Goal: Find specific page/section: Find specific page/section

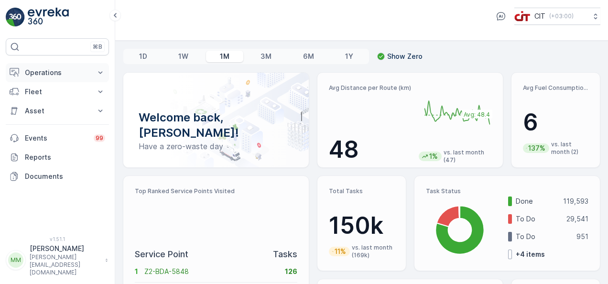
click at [102, 72] on icon at bounding box center [101, 73] width 10 height 10
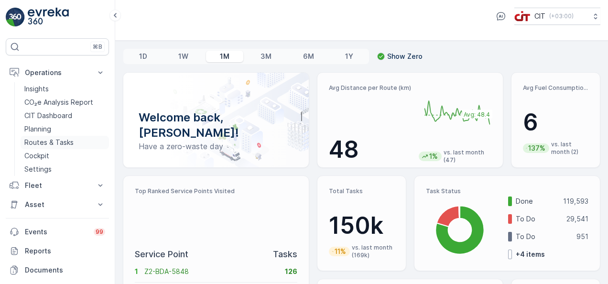
click at [72, 143] on p "Routes & Tasks" at bounding box center [48, 143] width 49 height 10
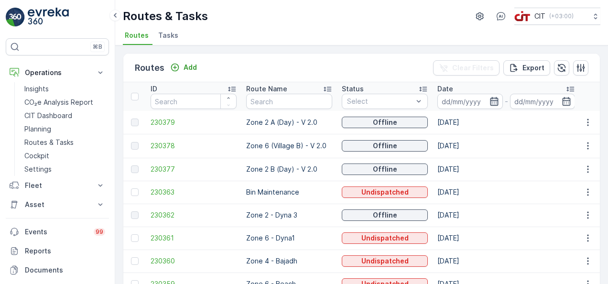
click at [494, 100] on icon "button" at bounding box center [495, 102] width 10 height 10
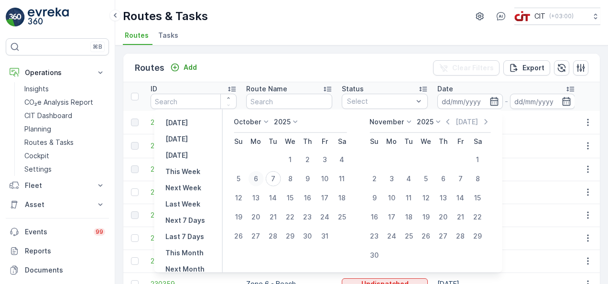
click at [260, 180] on div "6" at bounding box center [255, 178] width 15 height 15
type input "[DATE]"
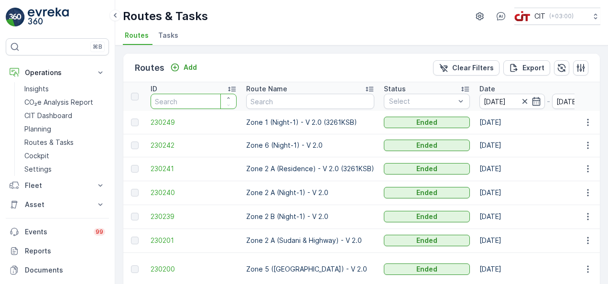
click at [193, 103] on input "number" at bounding box center [194, 101] width 86 height 15
type input "3"
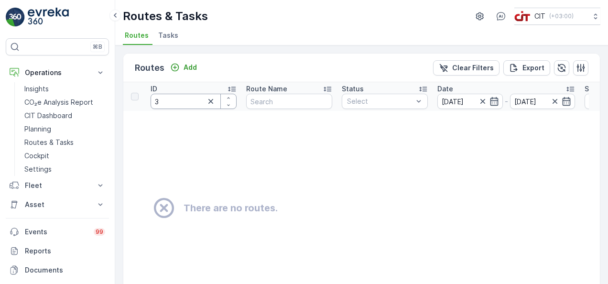
click at [193, 103] on input "3" at bounding box center [194, 101] width 86 height 15
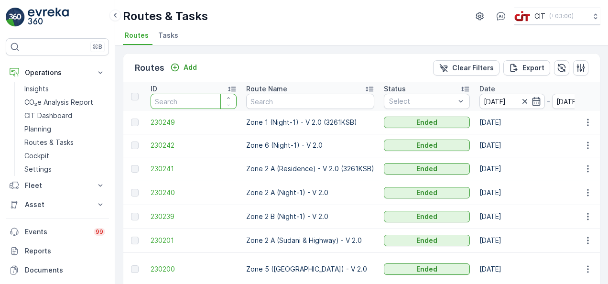
click at [190, 99] on input "number" at bounding box center [194, 101] width 86 height 15
click at [288, 102] on input "text" at bounding box center [310, 101] width 128 height 15
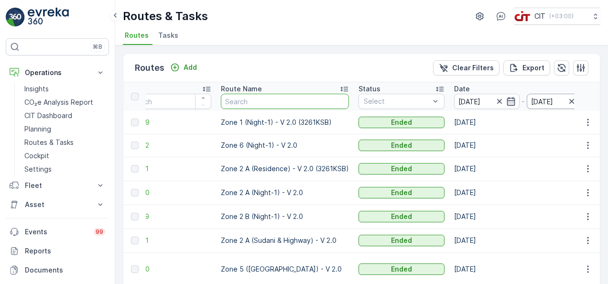
scroll to position [0, 25]
click at [578, 69] on icon "button" at bounding box center [581, 68] width 8 height 8
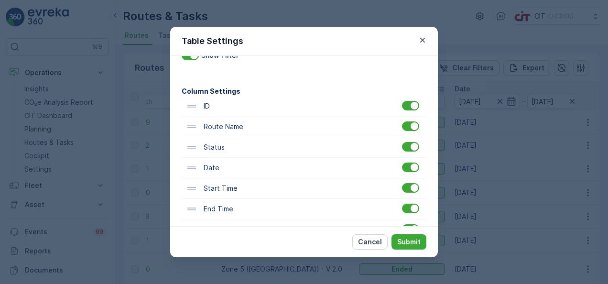
scroll to position [35, 0]
click at [405, 107] on div at bounding box center [410, 107] width 17 height 10
click at [402, 102] on input "checkbox" at bounding box center [402, 102] width 0 height 0
click at [406, 190] on div at bounding box center [410, 189] width 17 height 10
click at [402, 184] on input "checkbox" at bounding box center [402, 184] width 0 height 0
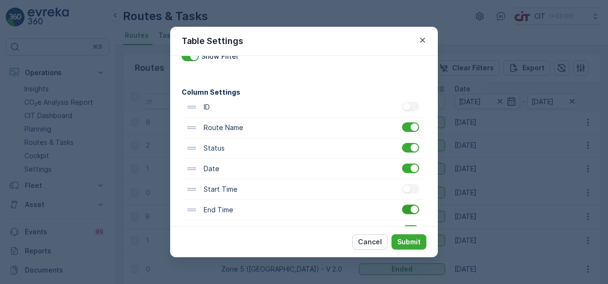
click at [406, 211] on div at bounding box center [410, 210] width 17 height 10
click at [402, 205] on input "checkbox" at bounding box center [402, 205] width 0 height 0
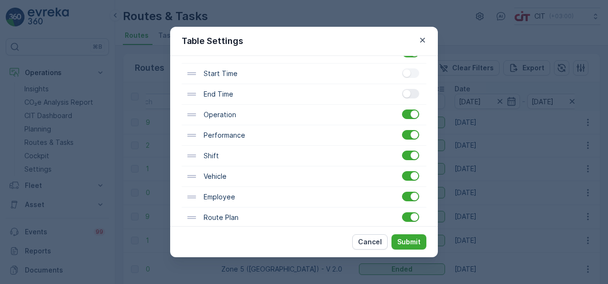
scroll to position [153, 0]
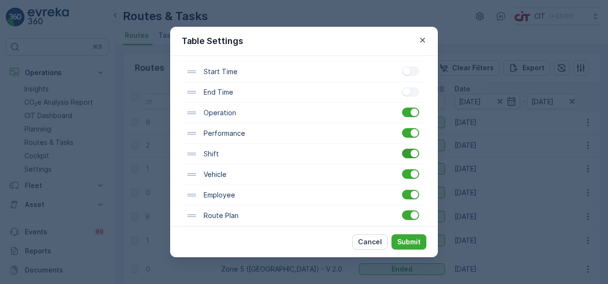
click at [403, 155] on div at bounding box center [410, 154] width 17 height 10
click at [402, 149] on input "checkbox" at bounding box center [402, 149] width 0 height 0
click at [405, 194] on div at bounding box center [410, 195] width 17 height 10
click at [402, 190] on input "checkbox" at bounding box center [402, 190] width 0 height 0
click at [407, 243] on p "Submit" at bounding box center [408, 242] width 23 height 10
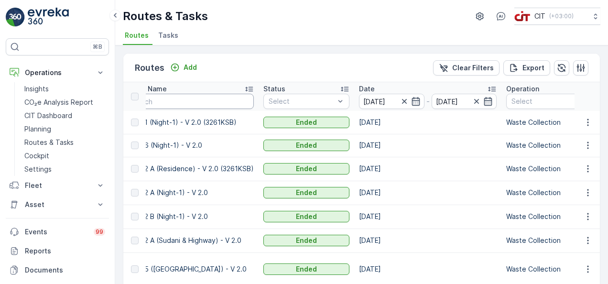
click at [238, 99] on input "text" at bounding box center [190, 101] width 128 height 15
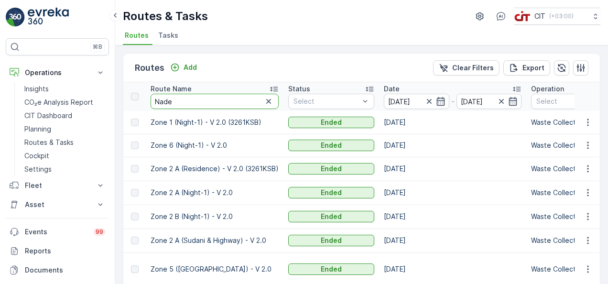
type input "Nadee"
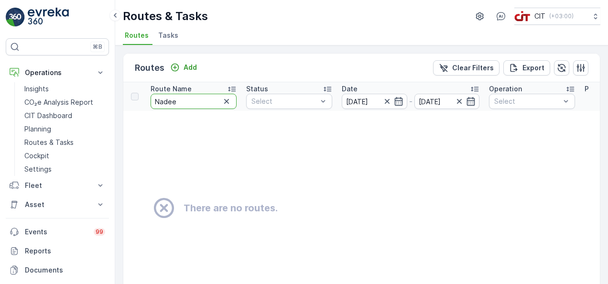
click at [213, 98] on input "Nadee" at bounding box center [194, 101] width 86 height 15
type input "N"
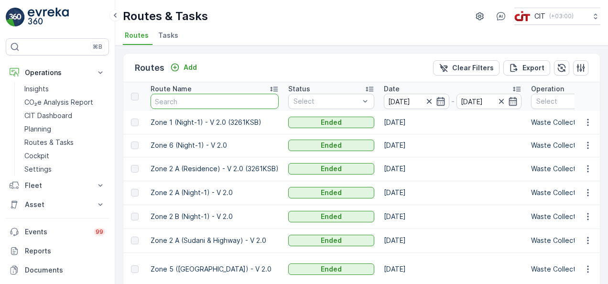
click at [213, 98] on input "text" at bounding box center [215, 101] width 128 height 15
type input "zone 3"
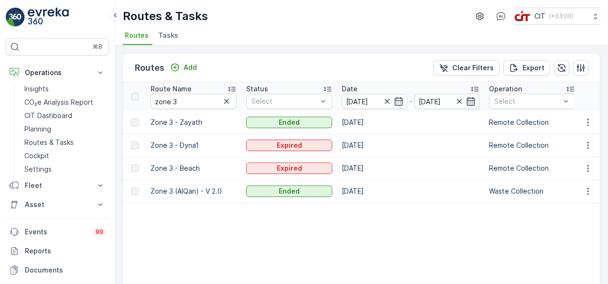
click at [469, 102] on icon "button" at bounding box center [471, 102] width 10 height 10
click at [431, 145] on td "[DATE]" at bounding box center [410, 145] width 147 height 23
click at [576, 68] on icon "button" at bounding box center [581, 68] width 10 height 10
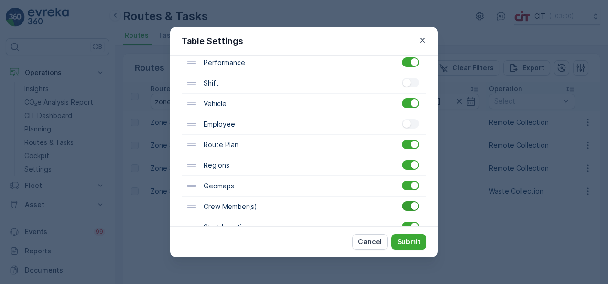
scroll to position [222, 0]
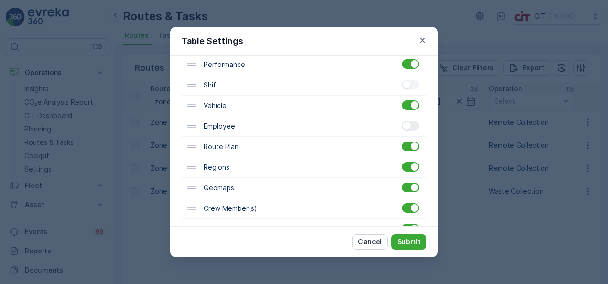
click at [407, 126] on div at bounding box center [407, 126] width 8 height 8
click at [402, 121] on input "checkbox" at bounding box center [402, 121] width 0 height 0
click at [410, 82] on div at bounding box center [410, 85] width 17 height 10
click at [402, 80] on input "checkbox" at bounding box center [402, 80] width 0 height 0
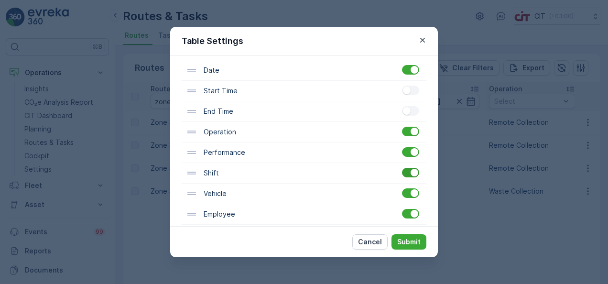
scroll to position [133, 0]
click at [410, 94] on div at bounding box center [410, 92] width 17 height 10
click at [402, 87] on input "checkbox" at bounding box center [402, 87] width 0 height 0
click at [408, 110] on div at bounding box center [407, 112] width 8 height 8
click at [402, 107] on input "checkbox" at bounding box center [402, 107] width 0 height 0
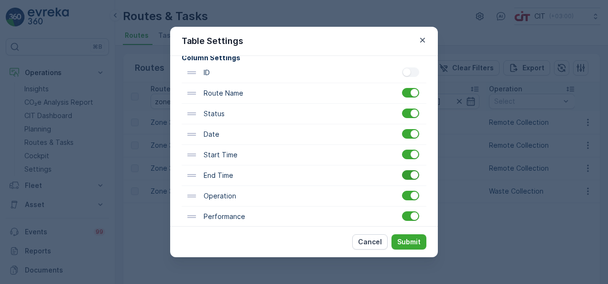
scroll to position [67, 0]
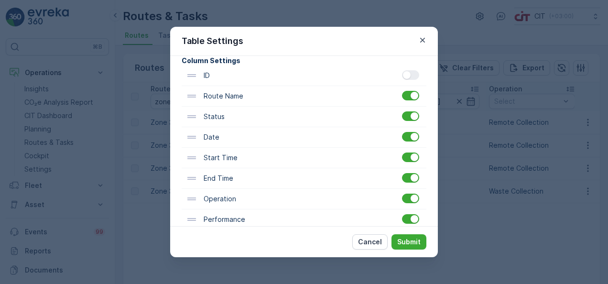
click at [410, 76] on div at bounding box center [410, 75] width 17 height 10
click at [402, 70] on input "checkbox" at bounding box center [402, 70] width 0 height 0
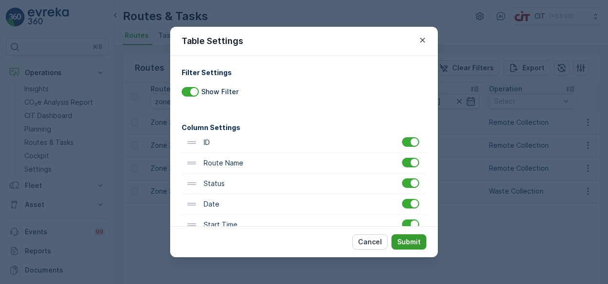
click at [401, 244] on p "Submit" at bounding box center [408, 242] width 23 height 10
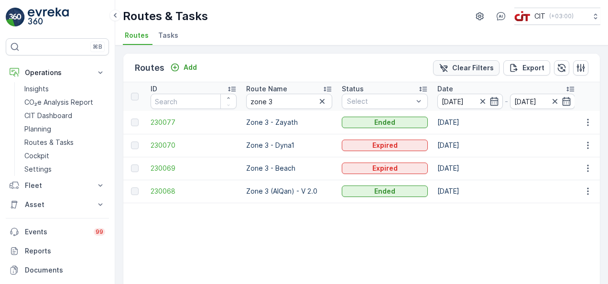
click at [456, 74] on button "Clear Filters" at bounding box center [466, 67] width 66 height 15
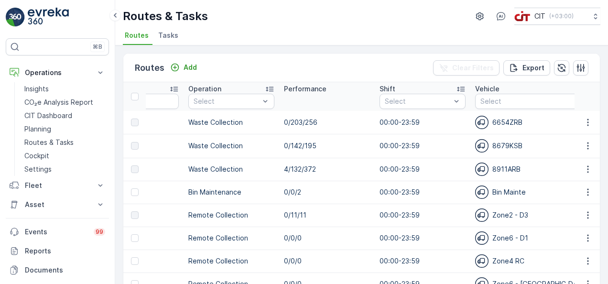
scroll to position [0, 589]
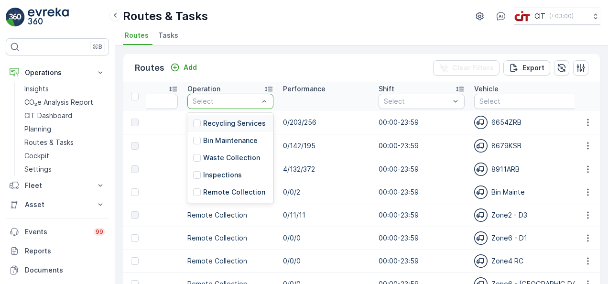
click at [317, 110] on th "Performance" at bounding box center [326, 96] width 96 height 29
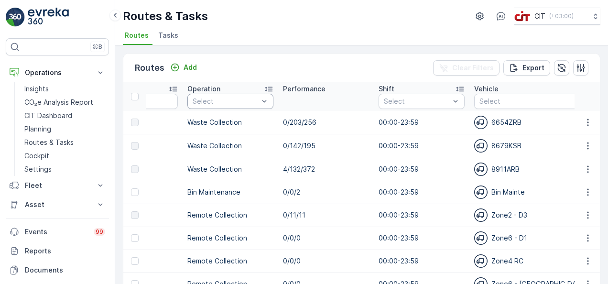
click at [293, 111] on td "0/203/256" at bounding box center [326, 122] width 96 height 23
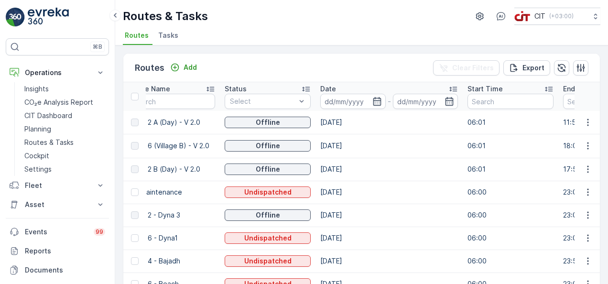
scroll to position [0, 0]
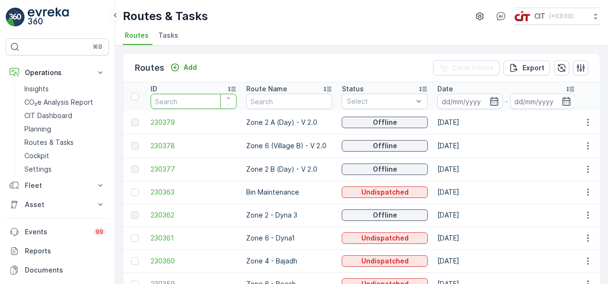
click at [197, 101] on input "number" at bounding box center [194, 101] width 86 height 15
click at [262, 103] on input "text" at bounding box center [289, 101] width 86 height 15
type input "Zone"
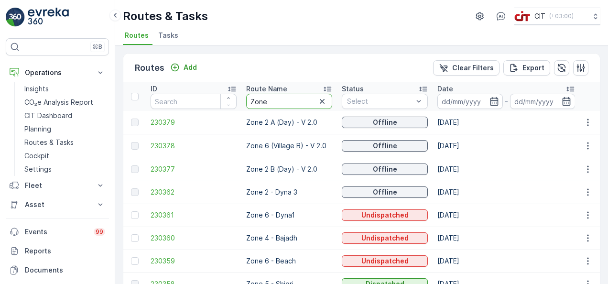
click at [287, 102] on input "Zone" at bounding box center [289, 101] width 86 height 15
type input "Zone 3"
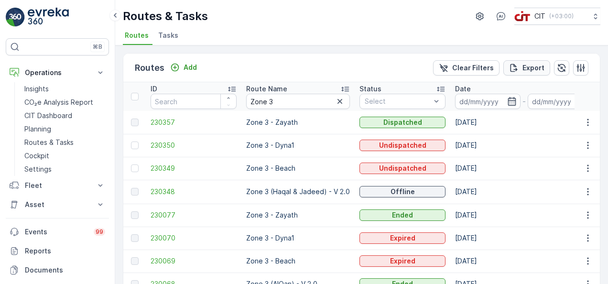
click at [535, 69] on p "Export" at bounding box center [534, 68] width 22 height 10
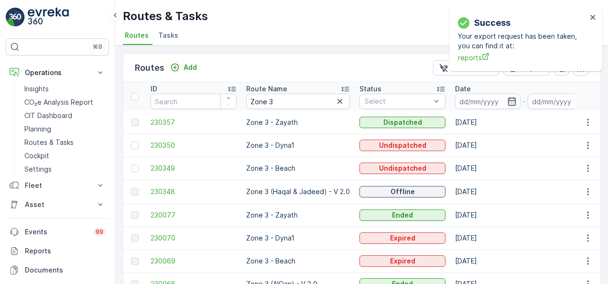
click at [591, 13] on div "Success Your export request has been taken, you can find it at: reports" at bounding box center [525, 40] width 153 height 64
click at [591, 19] on icon "close" at bounding box center [592, 17] width 5 height 5
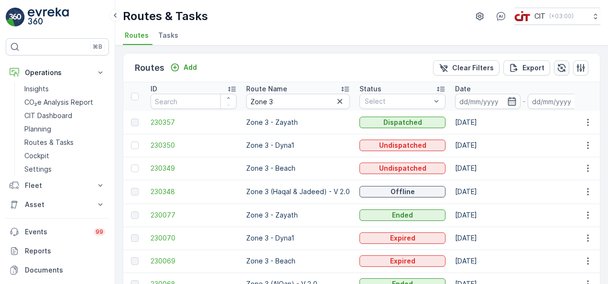
click at [562, 69] on icon "button" at bounding box center [562, 68] width 8 height 8
click at [576, 71] on icon "button" at bounding box center [581, 68] width 10 height 10
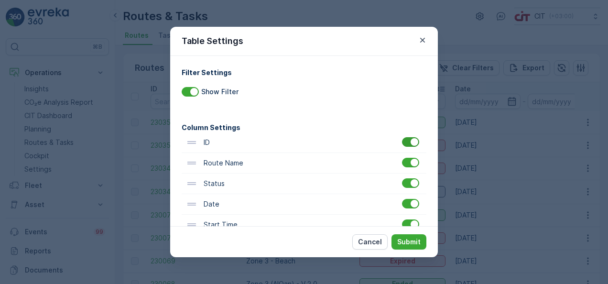
click at [406, 144] on div at bounding box center [410, 142] width 17 height 10
click at [402, 137] on input "checkbox" at bounding box center [402, 137] width 0 height 0
click at [404, 183] on div at bounding box center [410, 183] width 17 height 10
click at [402, 178] on input "checkbox" at bounding box center [402, 178] width 0 height 0
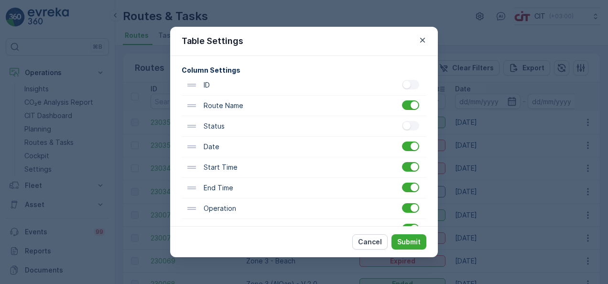
scroll to position [65, 0]
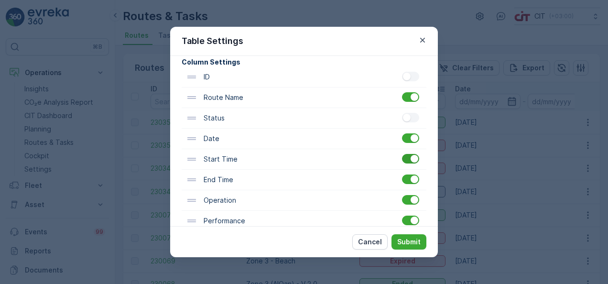
click at [406, 161] on div at bounding box center [410, 159] width 17 height 10
click at [402, 154] on input "checkbox" at bounding box center [402, 154] width 0 height 0
click at [404, 178] on div at bounding box center [410, 179] width 17 height 10
click at [402, 174] on input "checkbox" at bounding box center [402, 174] width 0 height 0
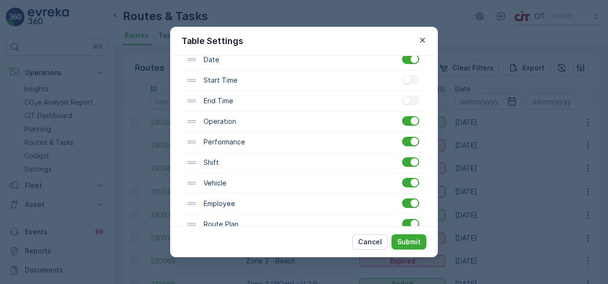
scroll to position [145, 0]
click at [405, 159] on div at bounding box center [410, 161] width 17 height 10
click at [402, 156] on input "checkbox" at bounding box center [402, 156] width 0 height 0
click at [407, 204] on div at bounding box center [410, 202] width 17 height 10
click at [402, 197] on input "checkbox" at bounding box center [402, 197] width 0 height 0
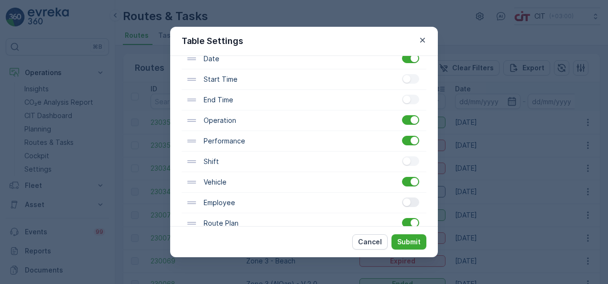
click at [407, 204] on div at bounding box center [410, 202] width 17 height 10
click at [402, 197] on input "checkbox" at bounding box center [402, 197] width 0 height 0
click at [413, 245] on p "Submit" at bounding box center [408, 242] width 23 height 10
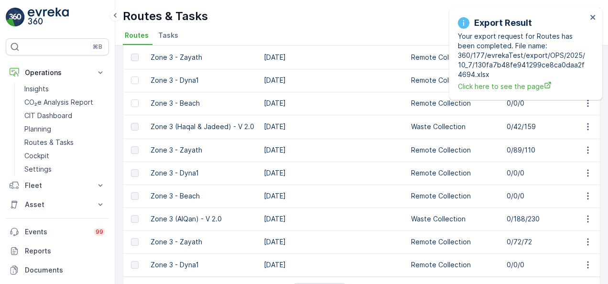
scroll to position [0, 0]
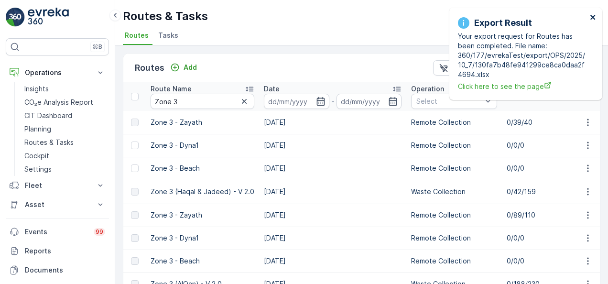
click at [593, 19] on icon "close" at bounding box center [593, 17] width 7 height 8
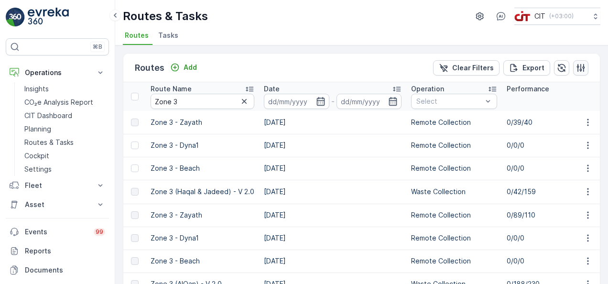
click at [578, 65] on icon "button" at bounding box center [581, 68] width 8 height 8
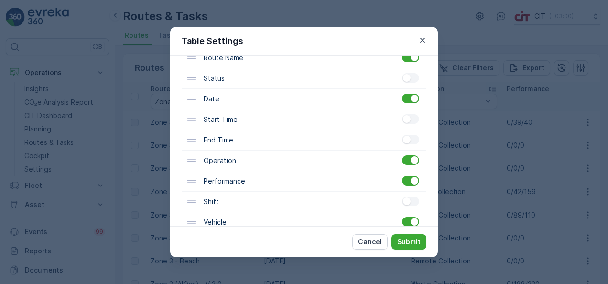
scroll to position [105, 0]
click at [406, 180] on div at bounding box center [410, 181] width 17 height 10
click at [402, 176] on input "checkbox" at bounding box center [402, 176] width 0 height 0
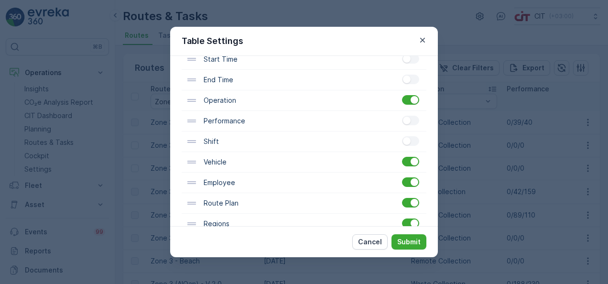
scroll to position [173, 0]
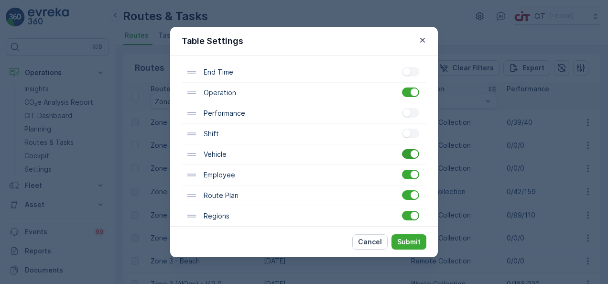
click at [406, 152] on div at bounding box center [410, 154] width 17 height 10
click at [402, 149] on input "checkbox" at bounding box center [402, 149] width 0 height 0
click at [407, 178] on div at bounding box center [412, 175] width 20 height 11
click at [405, 180] on div "Employee" at bounding box center [304, 175] width 245 height 21
click at [408, 175] on div at bounding box center [410, 175] width 17 height 10
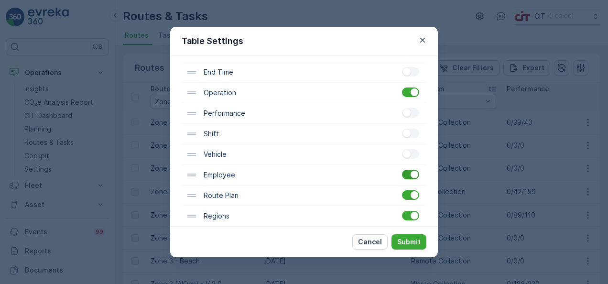
click at [402, 170] on input "checkbox" at bounding box center [402, 170] width 0 height 0
click at [406, 216] on div at bounding box center [410, 216] width 17 height 10
click at [402, 211] on input "checkbox" at bounding box center [402, 211] width 0 height 0
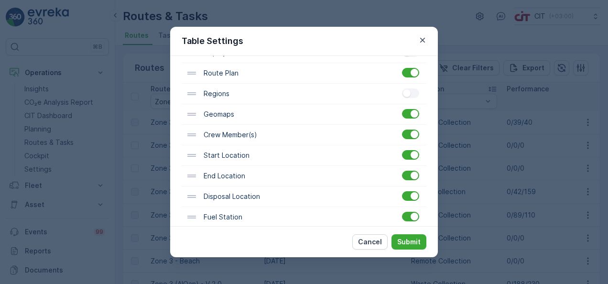
scroll to position [305, 0]
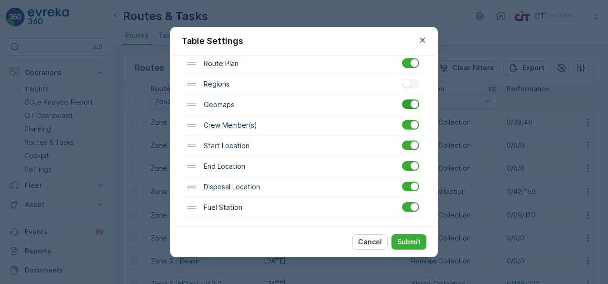
click at [405, 105] on div at bounding box center [410, 104] width 17 height 10
click at [402, 99] on input "checkbox" at bounding box center [402, 99] width 0 height 0
click at [404, 123] on div at bounding box center [410, 125] width 17 height 10
click at [402, 120] on input "checkbox" at bounding box center [402, 120] width 0 height 0
click at [404, 206] on div at bounding box center [410, 207] width 17 height 10
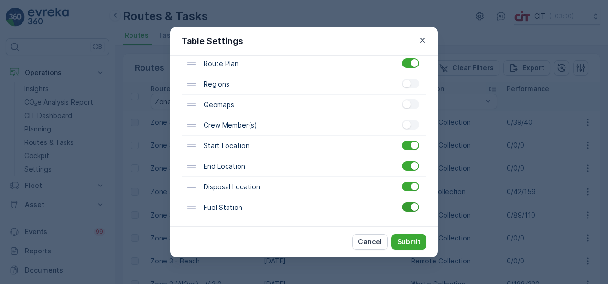
click at [402, 202] on input "checkbox" at bounding box center [402, 202] width 0 height 0
click at [408, 243] on p "Submit" at bounding box center [408, 242] width 23 height 10
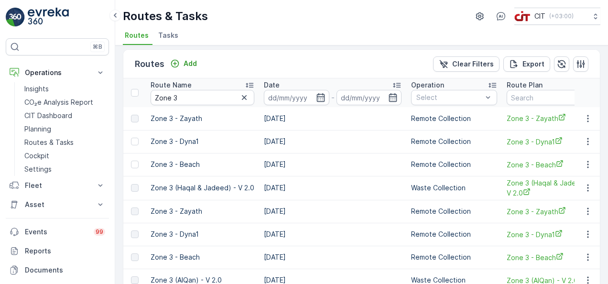
scroll to position [2, 0]
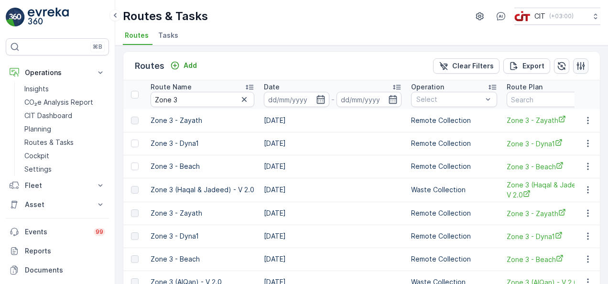
click at [578, 63] on icon "button" at bounding box center [581, 66] width 10 height 10
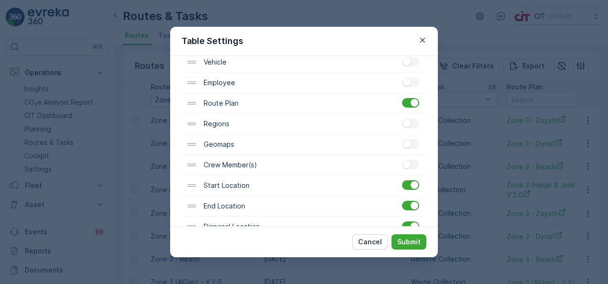
scroll to position [305, 0]
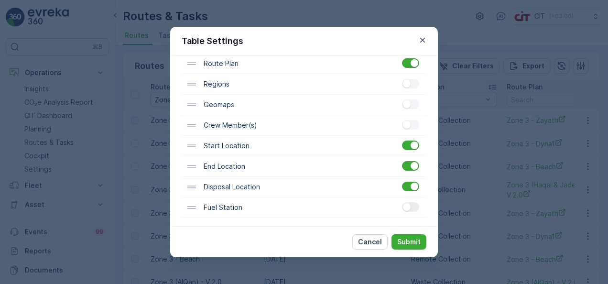
click at [411, 203] on div at bounding box center [410, 207] width 17 height 10
click at [402, 202] on input "checkbox" at bounding box center [402, 202] width 0 height 0
click at [413, 126] on div at bounding box center [410, 125] width 17 height 10
click at [402, 120] on input "checkbox" at bounding box center [402, 120] width 0 height 0
click at [412, 105] on div at bounding box center [410, 104] width 17 height 10
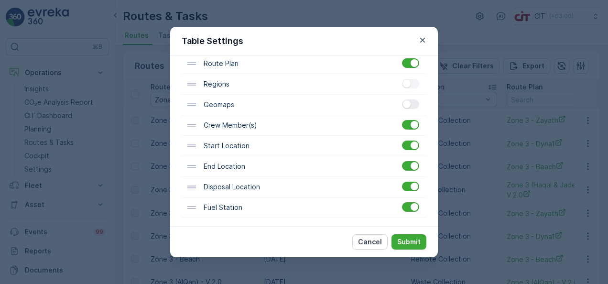
click at [402, 99] on input "checkbox" at bounding box center [402, 99] width 0 height 0
click at [413, 88] on div "Regions" at bounding box center [304, 84] width 245 height 21
click at [413, 82] on div at bounding box center [410, 84] width 17 height 10
click at [402, 79] on input "checkbox" at bounding box center [402, 79] width 0 height 0
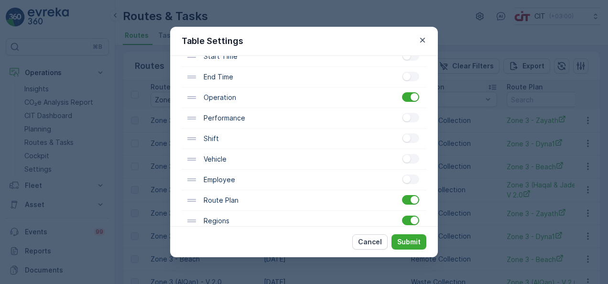
scroll to position [167, 0]
click at [410, 155] on div at bounding box center [410, 160] width 17 height 10
click at [402, 155] on input "checkbox" at bounding box center [402, 155] width 0 height 0
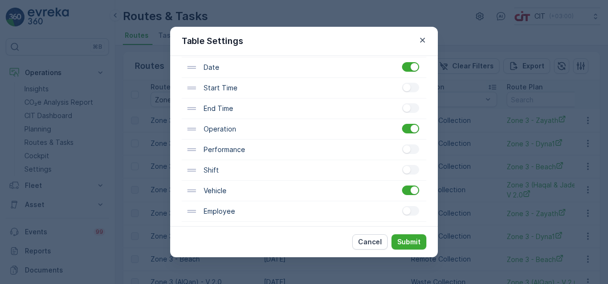
scroll to position [138, 0]
click at [406, 240] on p "Submit" at bounding box center [408, 242] width 23 height 10
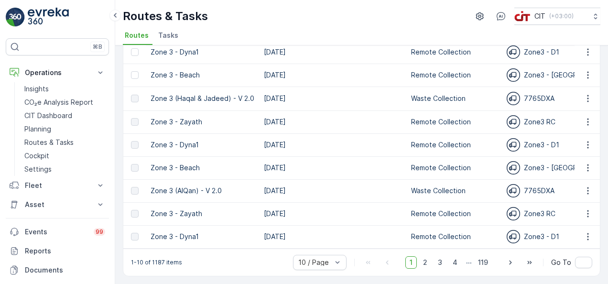
scroll to position [0, 0]
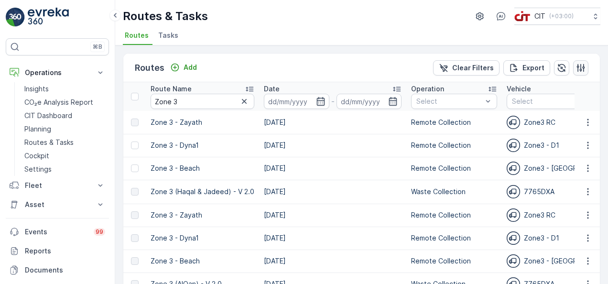
click at [580, 71] on icon "button" at bounding box center [581, 68] width 10 height 10
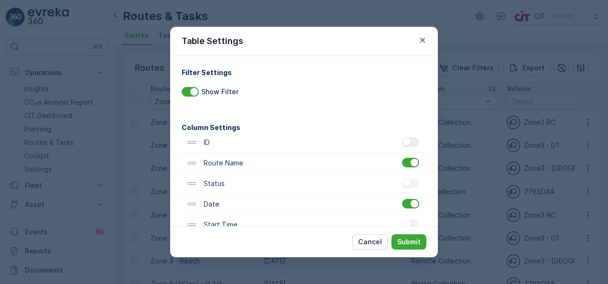
click at [412, 145] on div at bounding box center [410, 142] width 17 height 10
click at [402, 137] on input "checkbox" at bounding box center [402, 137] width 0 height 0
click at [412, 187] on div at bounding box center [410, 183] width 17 height 10
click at [402, 178] on input "checkbox" at bounding box center [402, 178] width 0 height 0
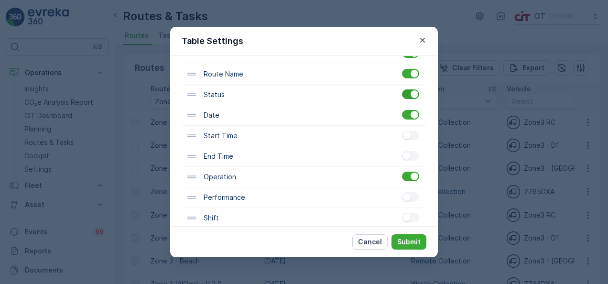
scroll to position [89, 0]
click at [414, 136] on div at bounding box center [410, 135] width 17 height 10
click at [402, 130] on input "checkbox" at bounding box center [402, 130] width 0 height 0
click at [414, 136] on div at bounding box center [415, 135] width 8 height 8
click at [402, 130] on input "checkbox" at bounding box center [402, 130] width 0 height 0
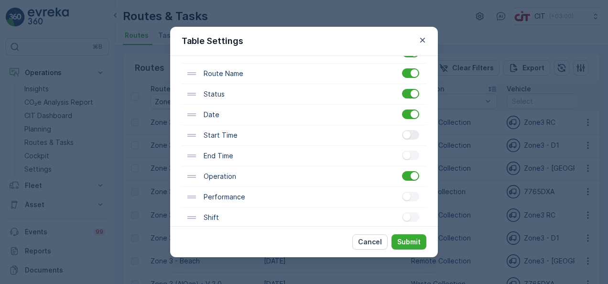
click at [414, 136] on div at bounding box center [410, 135] width 17 height 10
click at [402, 130] on input "checkbox" at bounding box center [402, 130] width 0 height 0
click at [412, 155] on div at bounding box center [410, 156] width 17 height 10
click at [402, 151] on input "checkbox" at bounding box center [402, 151] width 0 height 0
click at [413, 194] on div at bounding box center [410, 197] width 17 height 10
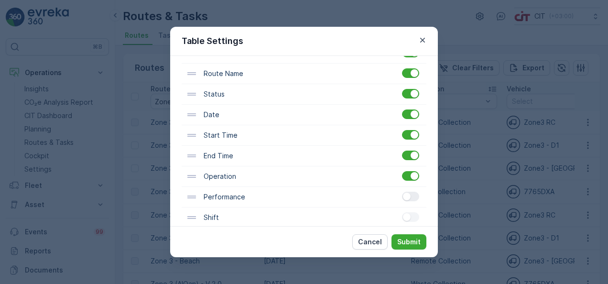
click at [402, 192] on input "checkbox" at bounding box center [402, 192] width 0 height 0
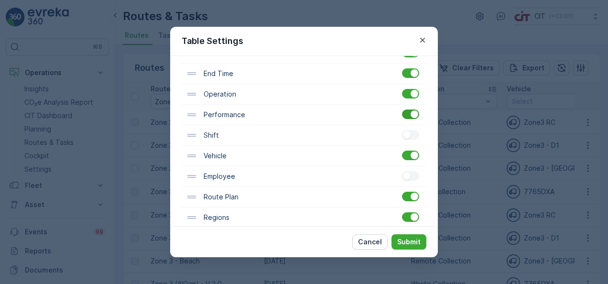
scroll to position [172, 0]
click at [411, 138] on div at bounding box center [412, 135] width 20 height 11
click at [405, 239] on p "Submit" at bounding box center [408, 242] width 23 height 10
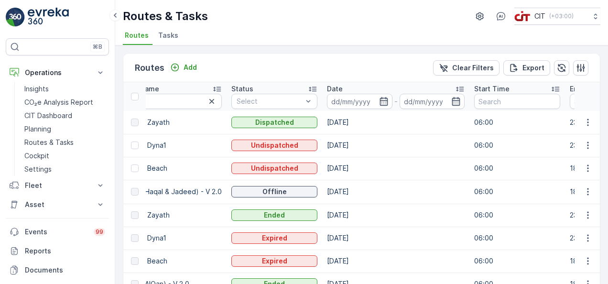
scroll to position [0, 51]
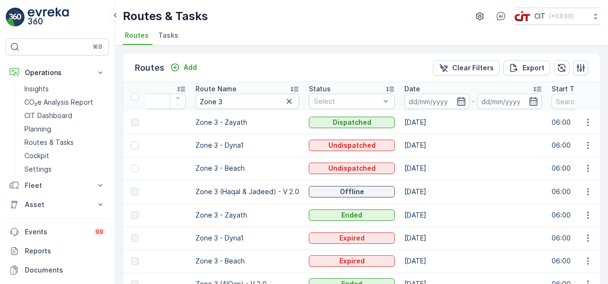
click at [581, 64] on icon "button" at bounding box center [581, 68] width 10 height 10
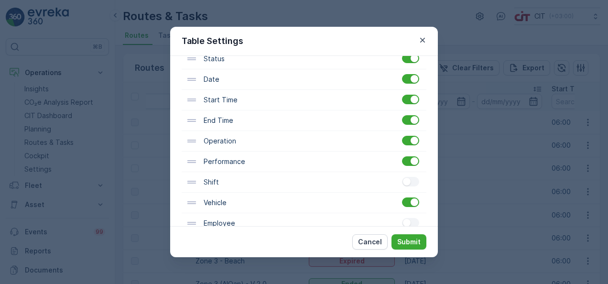
scroll to position [126, 0]
click at [414, 183] on div at bounding box center [410, 181] width 17 height 10
click at [402, 176] on input "checkbox" at bounding box center [402, 176] width 0 height 0
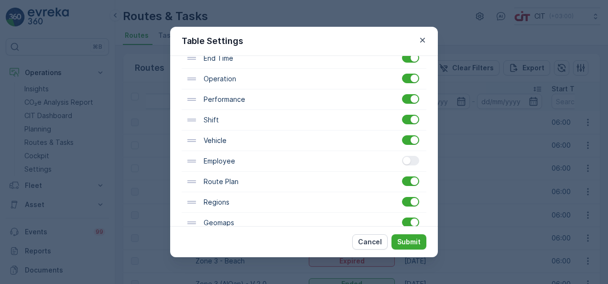
click at [413, 160] on div at bounding box center [410, 161] width 17 height 10
click at [402, 156] on input "checkbox" at bounding box center [402, 156] width 0 height 0
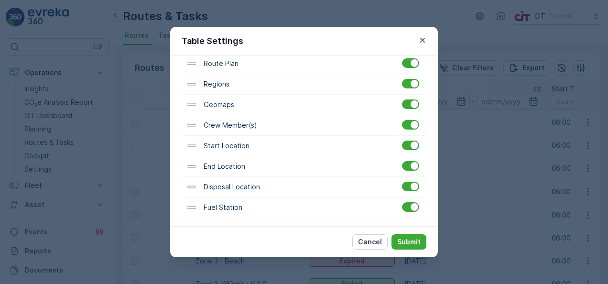
scroll to position [0, 0]
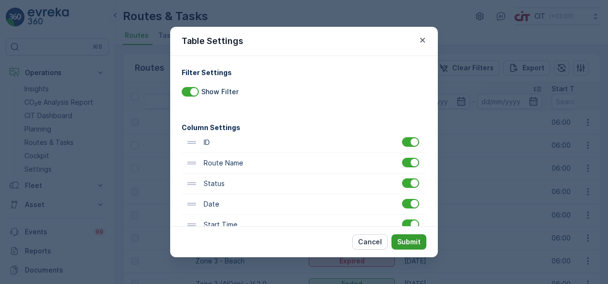
click at [408, 242] on p "Submit" at bounding box center [408, 242] width 23 height 10
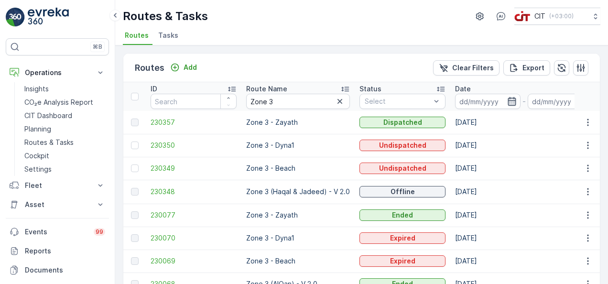
click at [507, 100] on icon "button" at bounding box center [512, 102] width 10 height 10
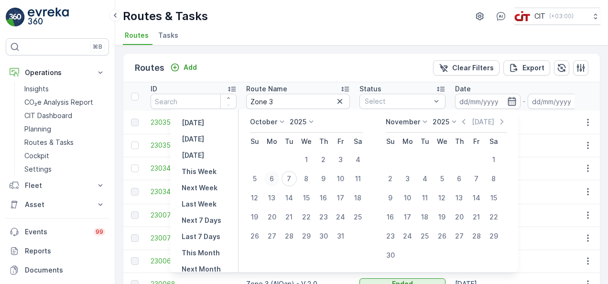
click at [279, 179] on div "6" at bounding box center [271, 178] width 15 height 15
type input "[DATE]"
click at [300, 98] on input "Zone 3" at bounding box center [298, 101] width 104 height 15
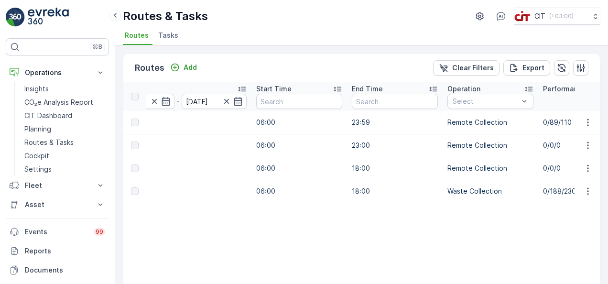
scroll to position [0, 329]
click at [577, 68] on icon "button" at bounding box center [581, 68] width 10 height 10
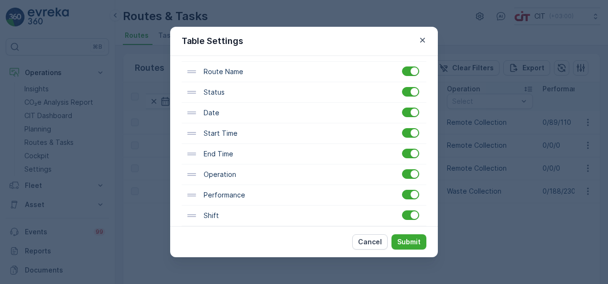
scroll to position [92, 0]
click at [405, 135] on div at bounding box center [410, 133] width 17 height 10
click at [402, 128] on input "checkbox" at bounding box center [402, 128] width 0 height 0
click at [403, 153] on div at bounding box center [410, 153] width 17 height 10
click at [402, 148] on input "checkbox" at bounding box center [402, 148] width 0 height 0
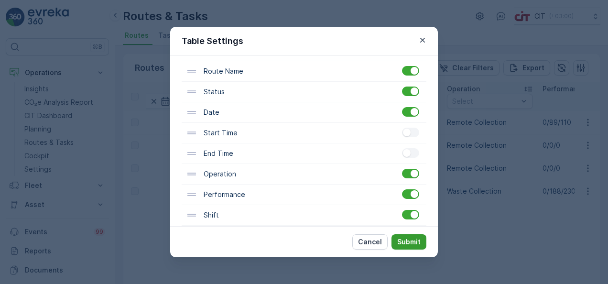
click at [405, 241] on p "Submit" at bounding box center [408, 242] width 23 height 10
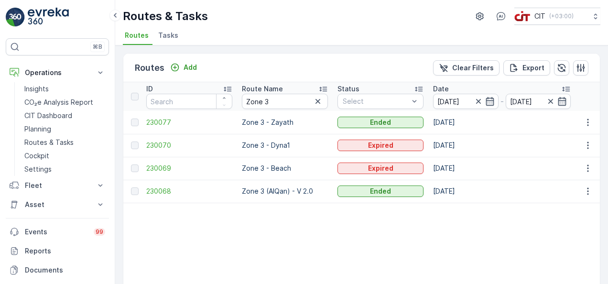
scroll to position [0, 0]
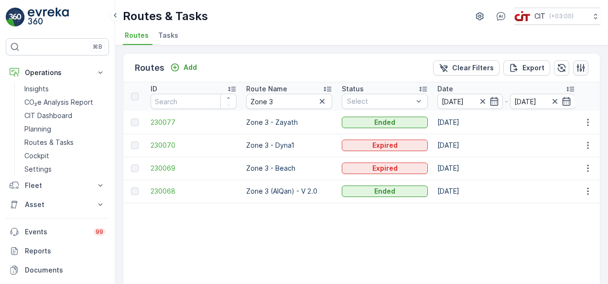
click at [581, 69] on icon "button" at bounding box center [581, 68] width 8 height 8
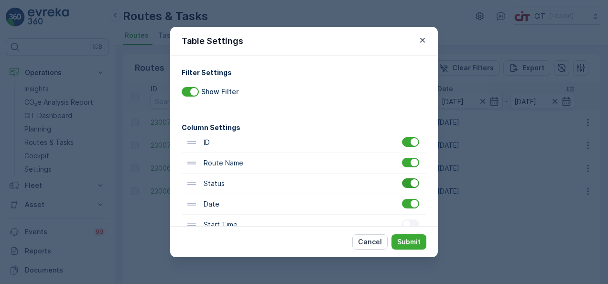
click at [405, 184] on div at bounding box center [410, 183] width 17 height 10
click at [402, 178] on input "checkbox" at bounding box center [402, 178] width 0 height 0
click at [407, 241] on p "Submit" at bounding box center [408, 242] width 23 height 10
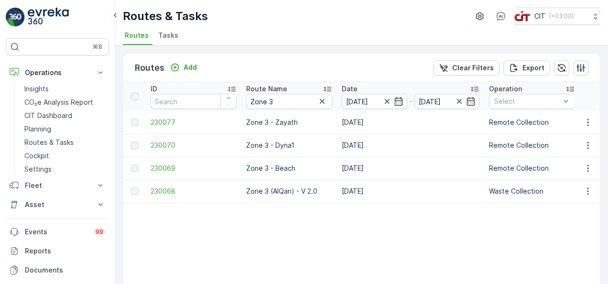
click at [578, 65] on icon "button" at bounding box center [581, 68] width 8 height 8
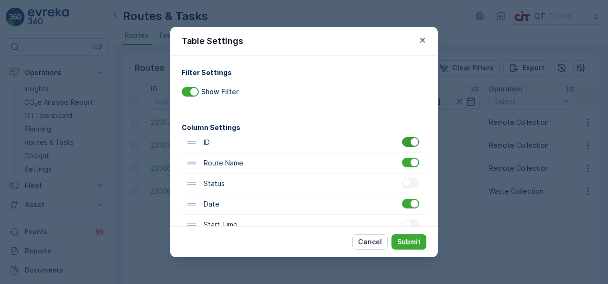
click at [405, 142] on div at bounding box center [410, 142] width 17 height 10
click at [402, 137] on input "checkbox" at bounding box center [402, 137] width 0 height 0
click at [408, 242] on p "Submit" at bounding box center [408, 242] width 23 height 10
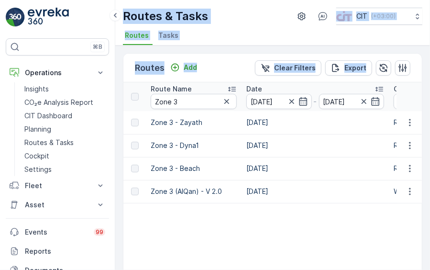
click at [0, 153] on html "⌘B Operations Insights CO₂e Analysis Report CIT Dashboard Planning Routes & Tas…" at bounding box center [215, 135] width 430 height 270
drag, startPoint x: -1, startPoint y: 153, endPoint x: 62, endPoint y: 189, distance: 72.3
click at [62, 189] on p "Fleet" at bounding box center [57, 186] width 65 height 10
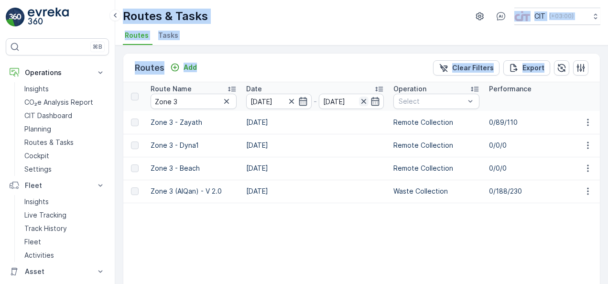
click at [363, 99] on icon "button" at bounding box center [364, 102] width 10 height 10
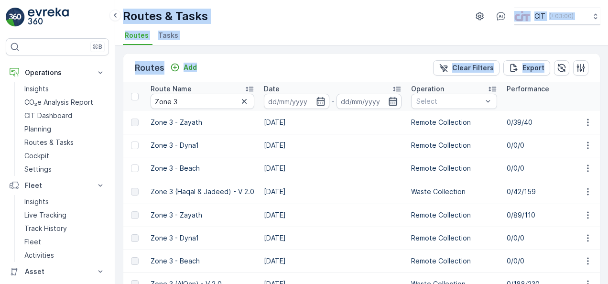
click at [389, 98] on icon "button" at bounding box center [393, 102] width 10 height 10
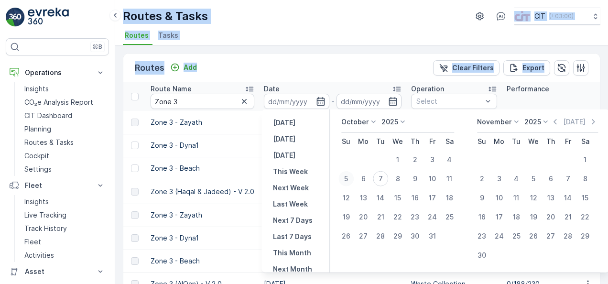
click at [348, 179] on div "5" at bounding box center [345, 178] width 15 height 15
type input "[DATE]"
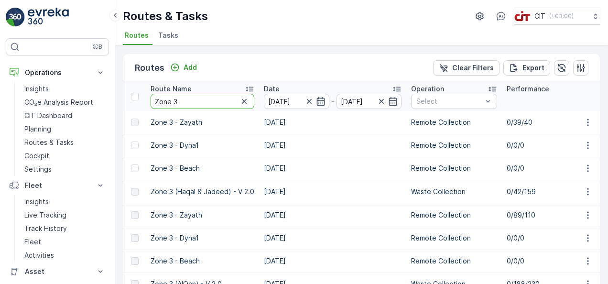
click at [226, 103] on input "Zone 3" at bounding box center [203, 101] width 104 height 15
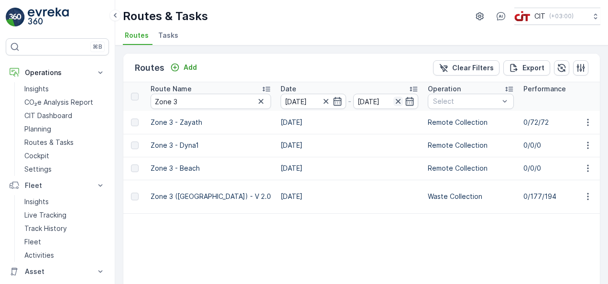
click at [396, 100] on icon "button" at bounding box center [398, 101] width 5 height 5
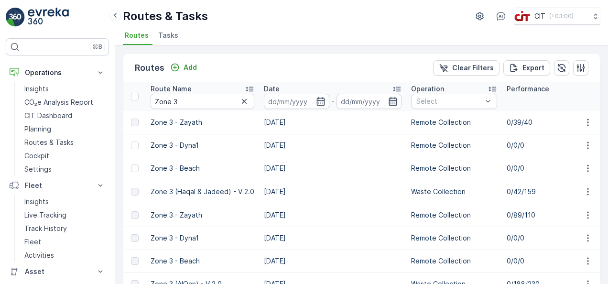
click at [389, 100] on icon "button" at bounding box center [393, 102] width 10 height 10
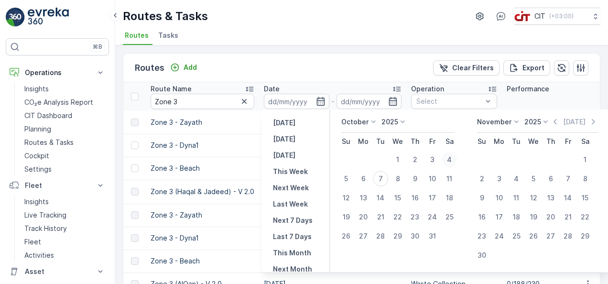
click at [451, 158] on div "4" at bounding box center [449, 159] width 15 height 15
type input "[DATE]"
click at [224, 100] on input "Zone 3" at bounding box center [203, 101] width 104 height 15
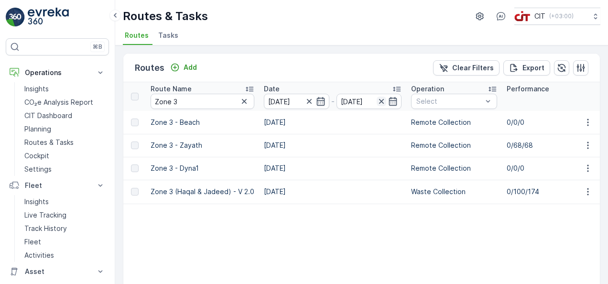
click at [382, 100] on icon "button" at bounding box center [382, 102] width 10 height 10
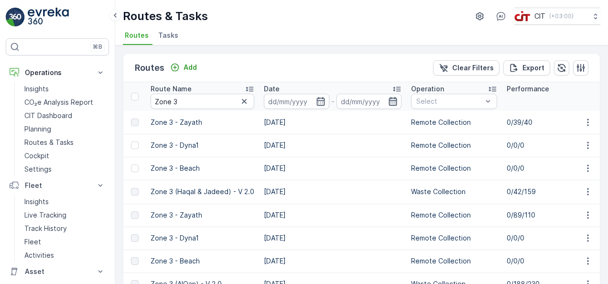
click at [389, 100] on icon "button" at bounding box center [393, 102] width 10 height 10
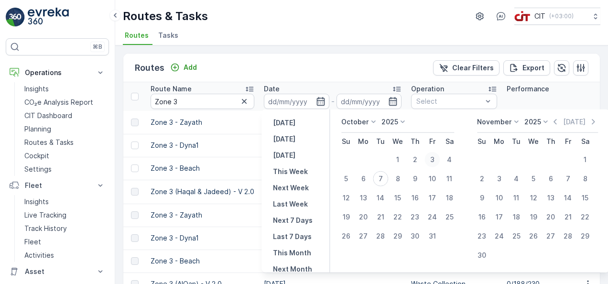
click at [434, 163] on div "3" at bounding box center [432, 159] width 15 height 15
type input "[DATE]"
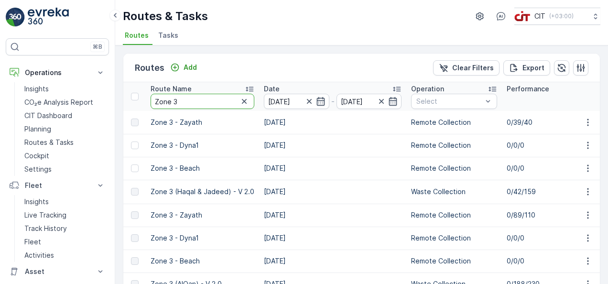
click at [207, 102] on input "Zone 3" at bounding box center [203, 101] width 104 height 15
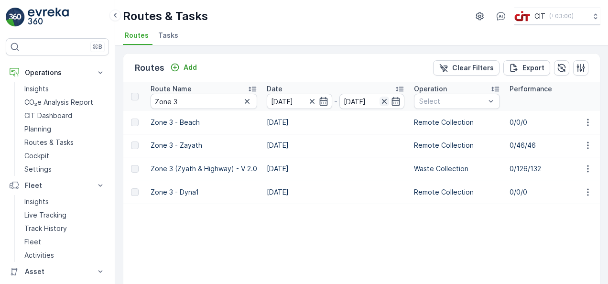
click at [382, 101] on icon "button" at bounding box center [385, 102] width 10 height 10
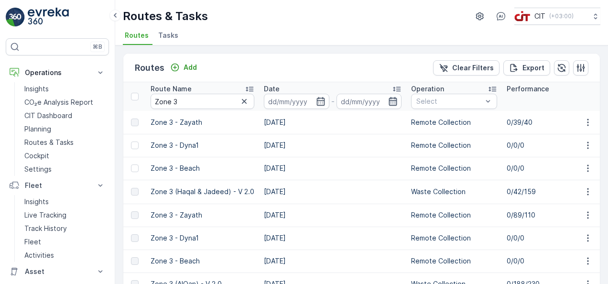
click at [389, 101] on icon "button" at bounding box center [393, 101] width 8 height 9
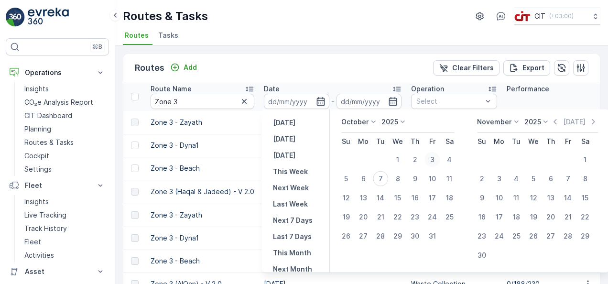
click at [436, 157] on div "3" at bounding box center [432, 159] width 15 height 15
type input "[DATE]"
click at [229, 102] on input "Zone 3" at bounding box center [203, 101] width 104 height 15
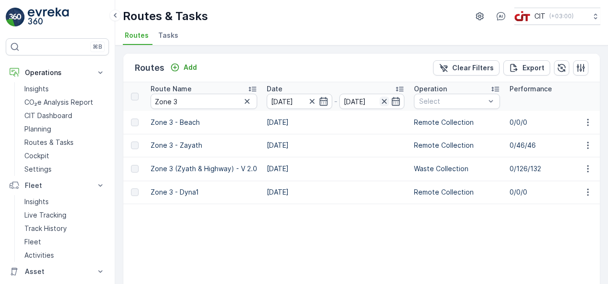
click at [382, 103] on icon "button" at bounding box center [385, 102] width 10 height 10
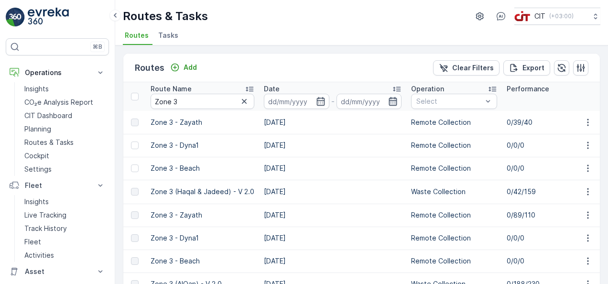
click at [391, 100] on icon "button" at bounding box center [393, 102] width 10 height 10
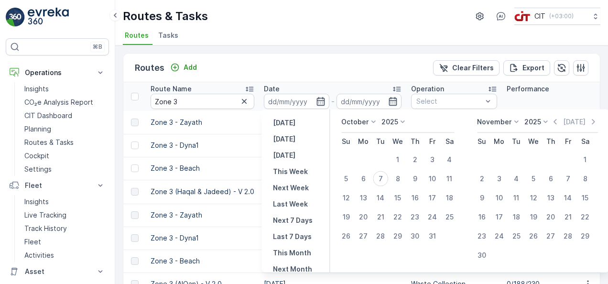
click at [421, 166] on td "2" at bounding box center [414, 159] width 17 height 19
click at [418, 163] on div "2" at bounding box center [414, 159] width 15 height 15
type input "[DATE]"
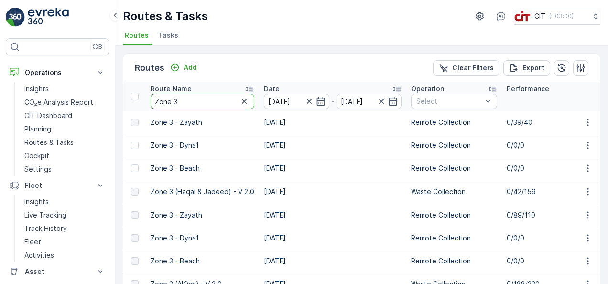
click at [228, 108] on input "Zone 3" at bounding box center [203, 101] width 104 height 15
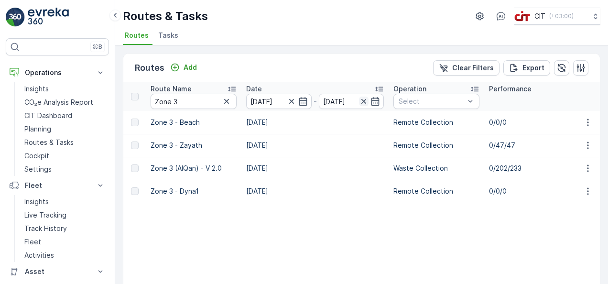
click at [365, 99] on icon "button" at bounding box center [363, 101] width 5 height 5
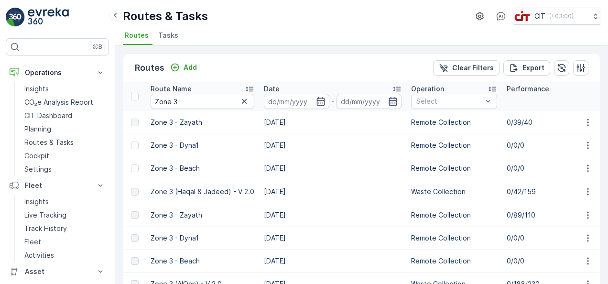
click at [391, 100] on icon "button" at bounding box center [393, 102] width 10 height 10
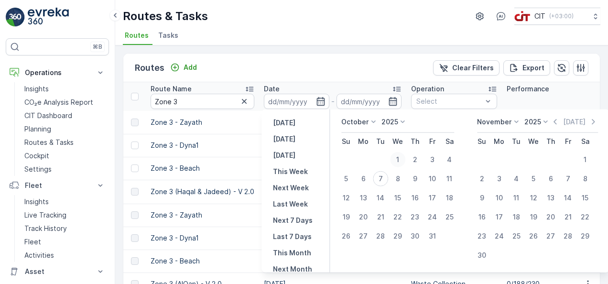
click at [399, 160] on div "1" at bounding box center [397, 159] width 15 height 15
type input "[DATE]"
click at [214, 94] on input "Zone 3" at bounding box center [203, 101] width 104 height 15
